Goal: Check status: Check status

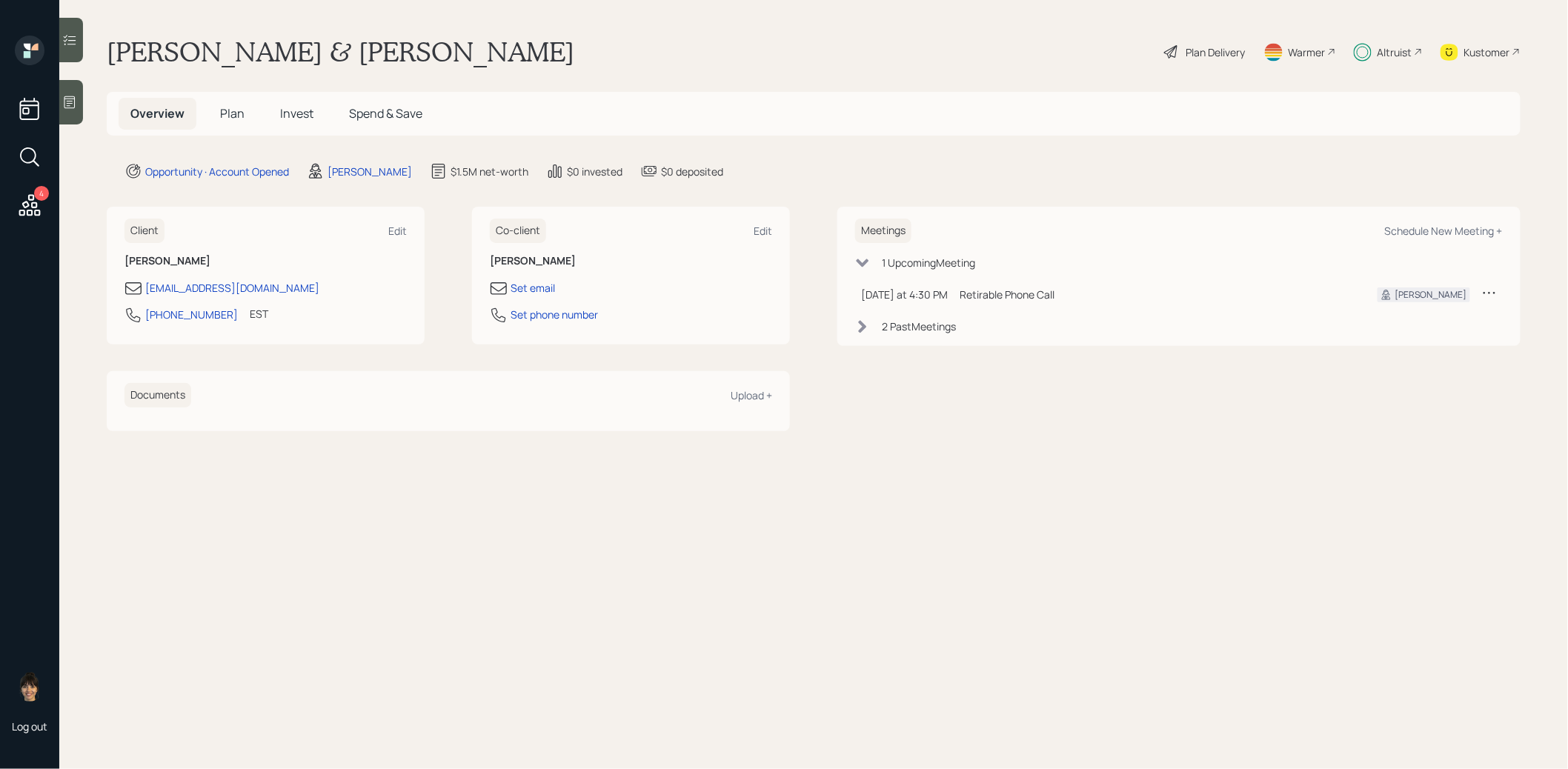
click at [291, 116] on span "Invest" at bounding box center [297, 113] width 33 height 17
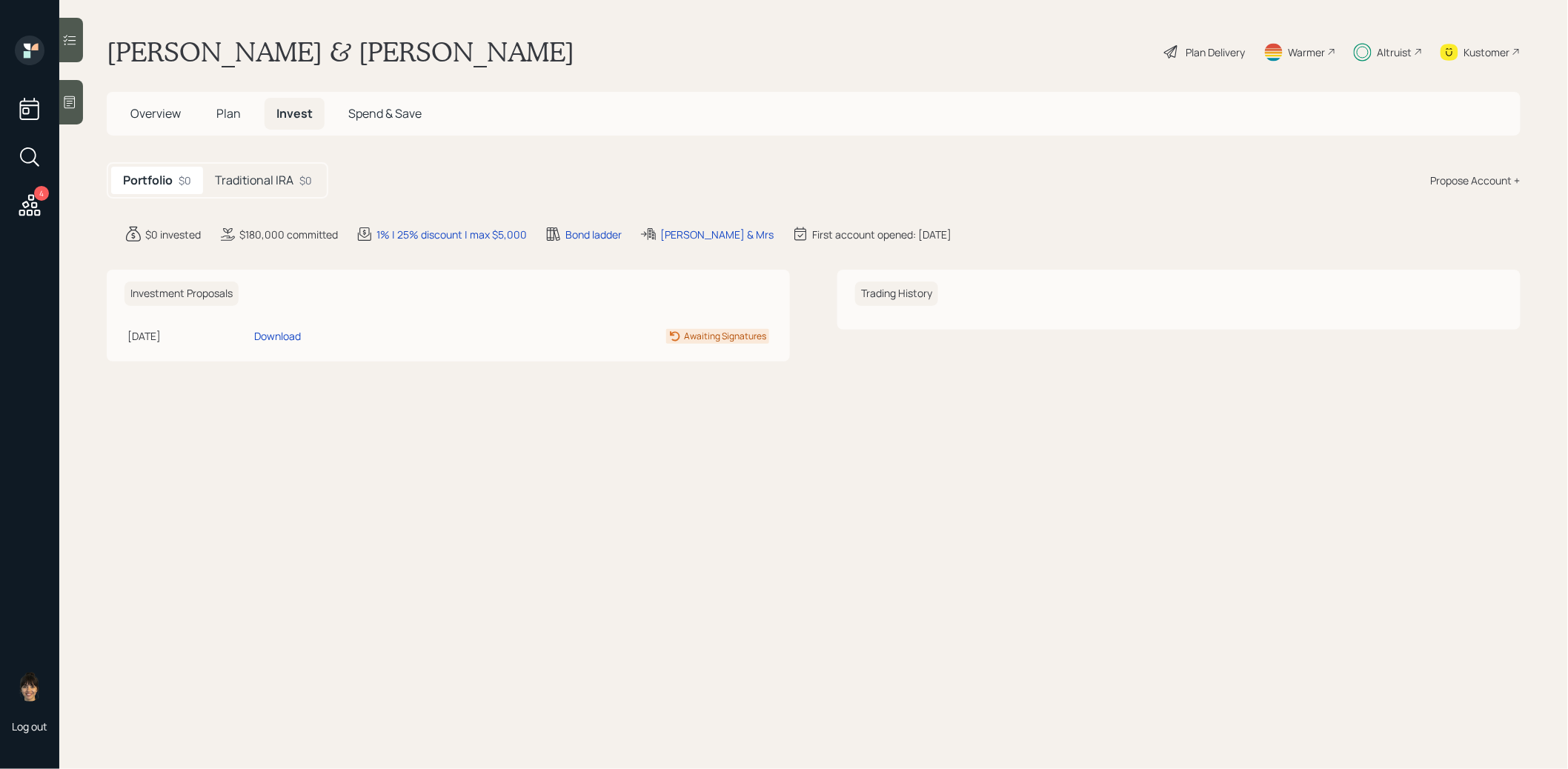
click at [258, 186] on h5 "Traditional IRA" at bounding box center [254, 180] width 79 height 14
